Goal: Task Accomplishment & Management: Manage account settings

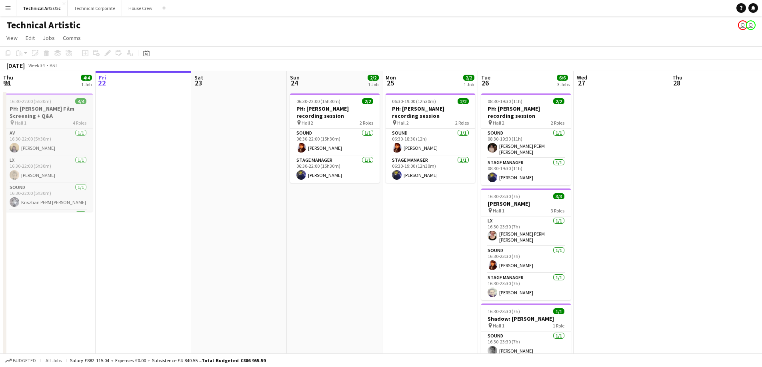
scroll to position [0, 192]
click at [84, 108] on h3 "PH: [PERSON_NAME] Film Screening + Q&A" at bounding box center [48, 112] width 90 height 14
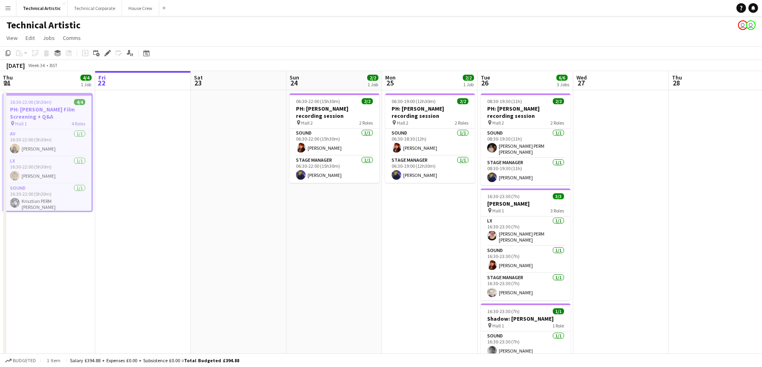
drag, startPoint x: 79, startPoint y: 109, endPoint x: 58, endPoint y: 106, distance: 20.6
click at [58, 106] on h3 "PH: [PERSON_NAME] Film Screening + Q&A" at bounding box center [48, 113] width 88 height 14
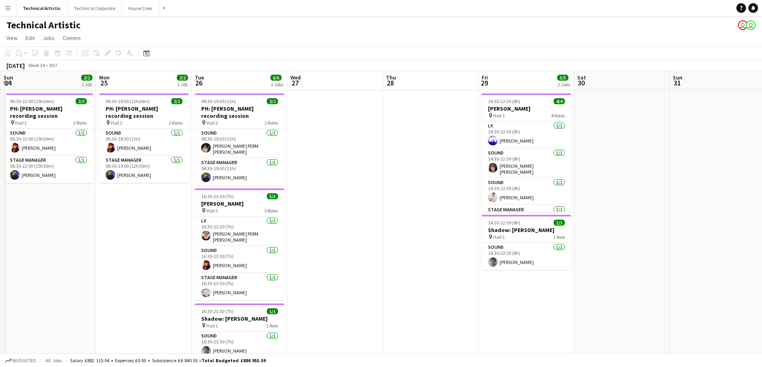
scroll to position [0, 287]
drag, startPoint x: 693, startPoint y: 154, endPoint x: 407, endPoint y: 147, distance: 286.4
click at [407, 147] on app-calendar-viewport "Thu 21 4/4 1 Job Fri 22 Sat 23 Sun 24 2/2 1 Job Mon 25 2/2 1 Job Tue 26 6/6 3 J…" at bounding box center [381, 225] width 762 height 308
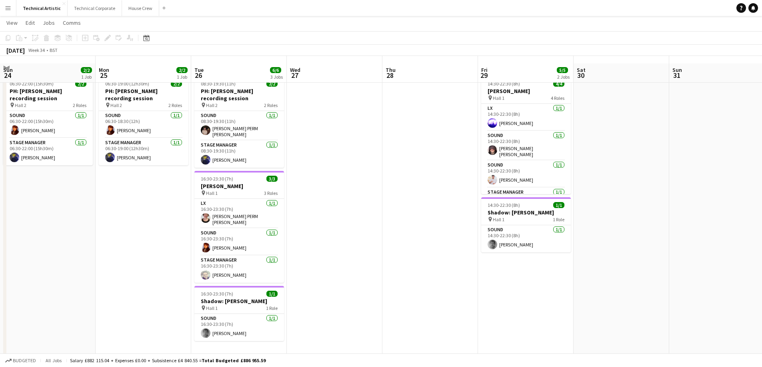
scroll to position [25, 0]
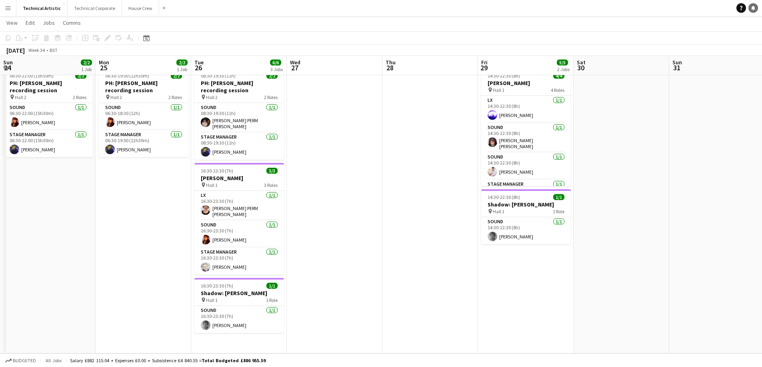
click at [753, 8] on icon at bounding box center [753, 8] width 4 height 4
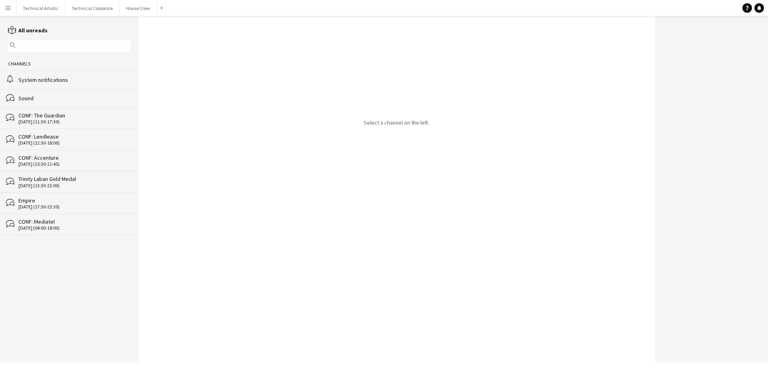
click at [38, 89] on div "bubbles Sound" at bounding box center [69, 98] width 138 height 18
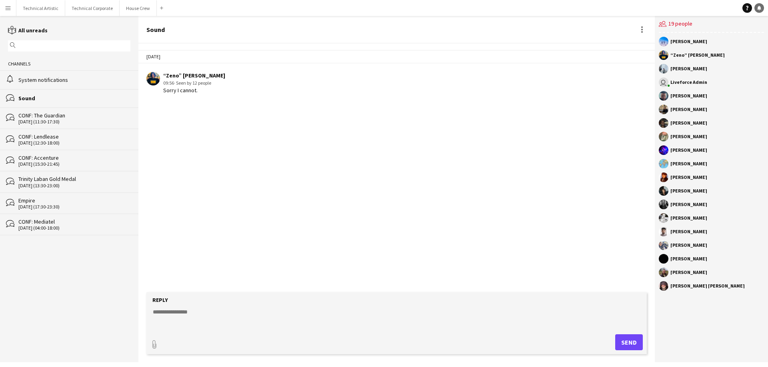
click at [759, 8] on icon at bounding box center [759, 8] width 4 height 4
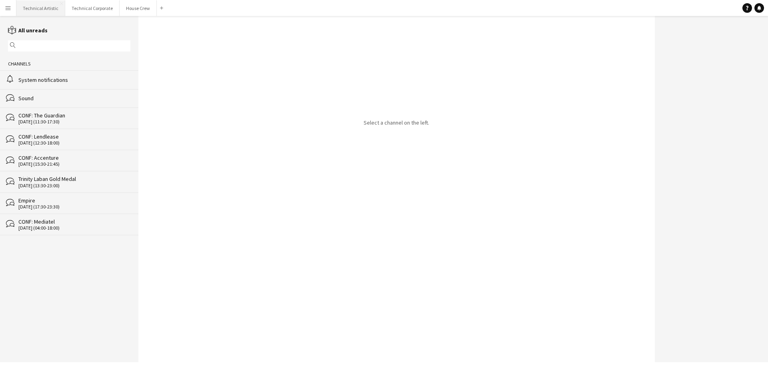
click at [25, 7] on button "Technical Artistic Close" at bounding box center [40, 8] width 49 height 16
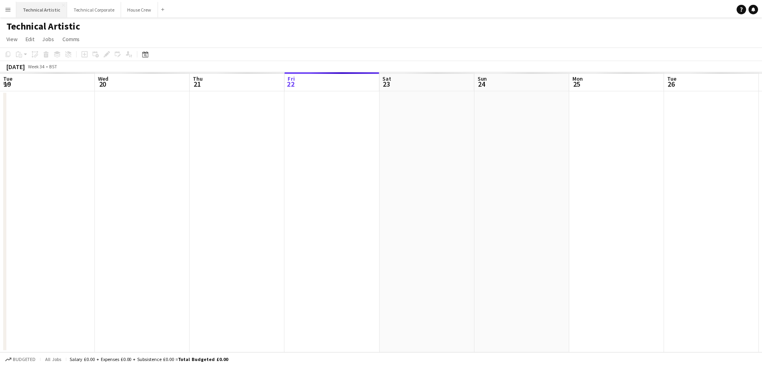
scroll to position [0, 191]
